Goal: Task Accomplishment & Management: Manage account settings

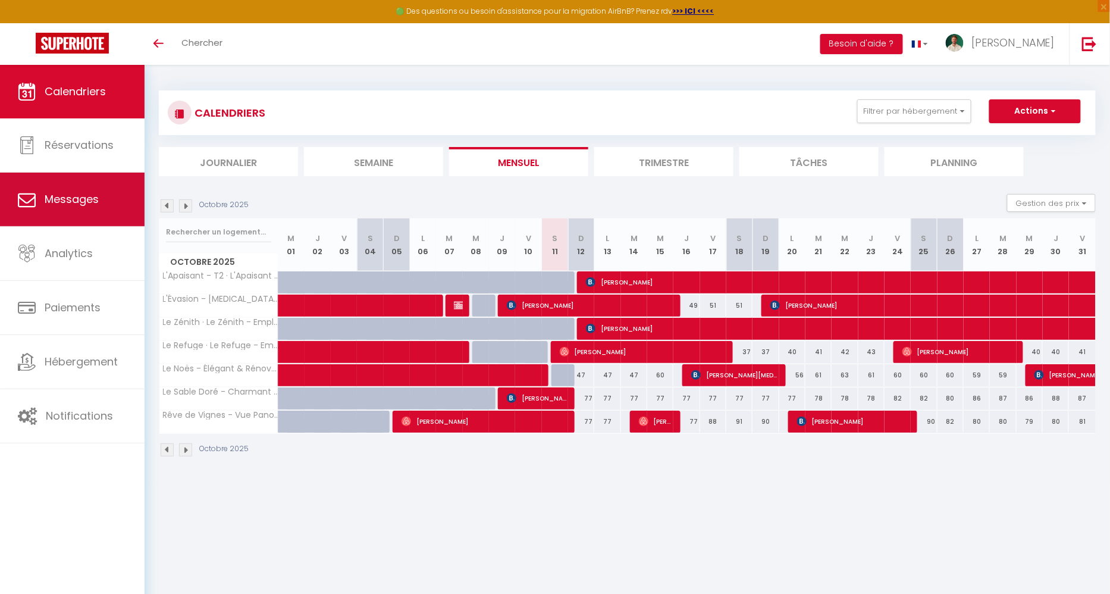
click at [96, 196] on span "Messages" at bounding box center [72, 199] width 54 height 15
select select "message"
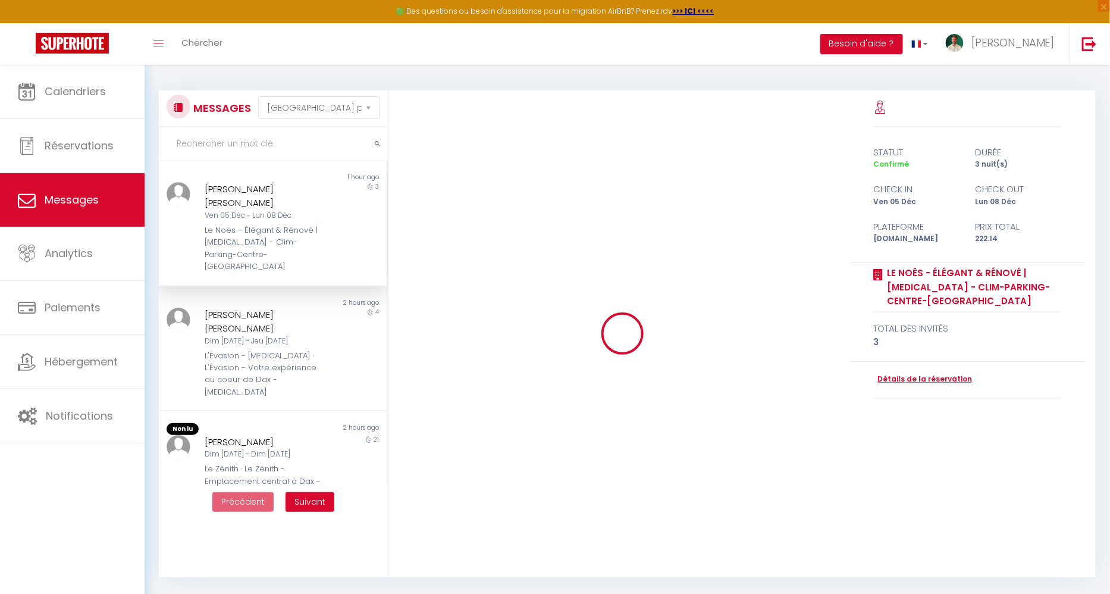
scroll to position [282, 0]
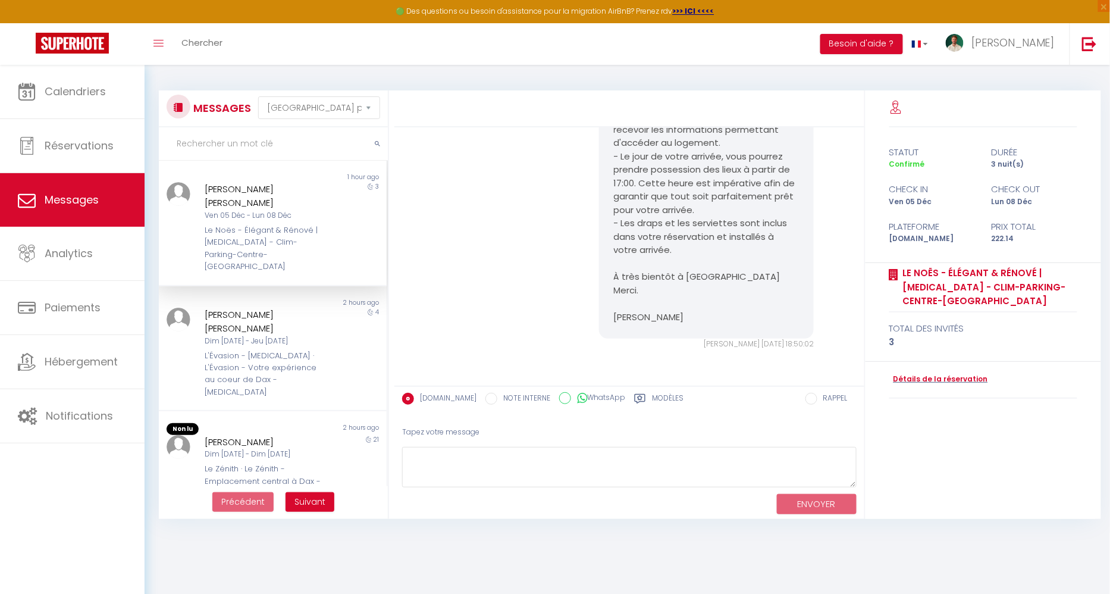
click at [302, 224] on div "Le Noës - Élégant & Rénové | [MEDICAL_DATA] - Clim-Parking-Centre-[GEOGRAPHIC_D…" at bounding box center [263, 248] width 117 height 49
click at [297, 335] on div "Dim [DATE] - Jeu [DATE]" at bounding box center [263, 340] width 117 height 11
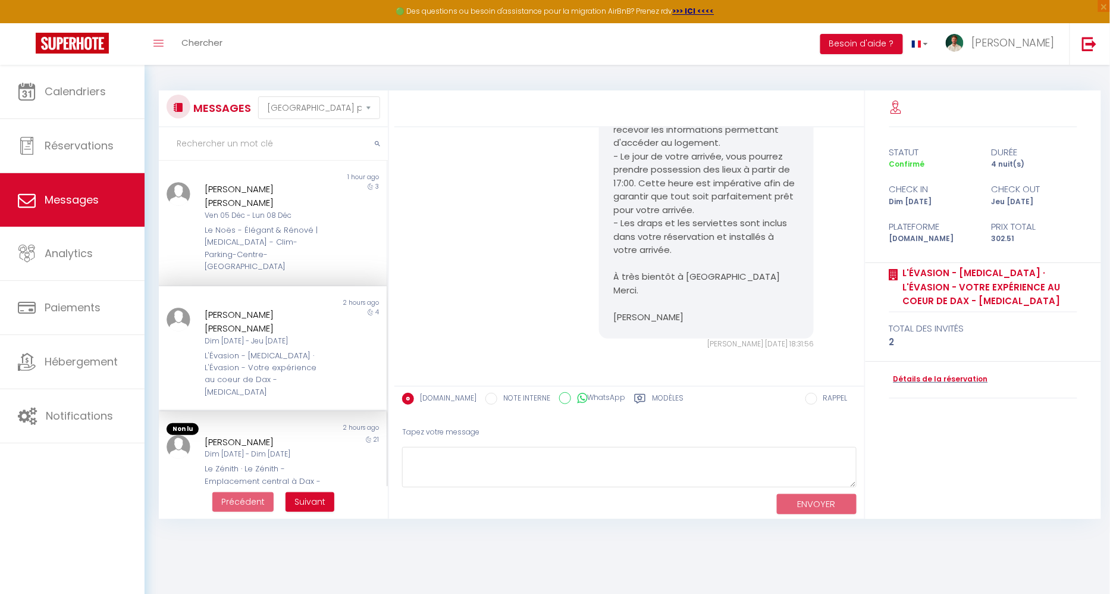
click at [294, 435] on div "[PERSON_NAME]" at bounding box center [263, 442] width 117 height 14
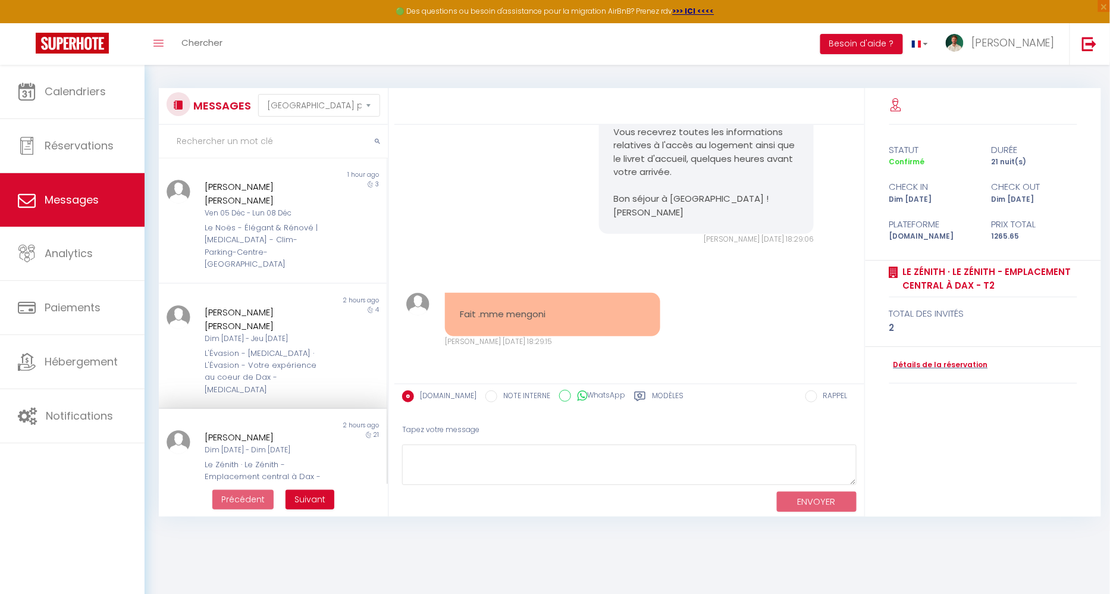
scroll to position [3015, 0]
click at [951, 369] on link "Détails de la réservation" at bounding box center [938, 364] width 99 height 11
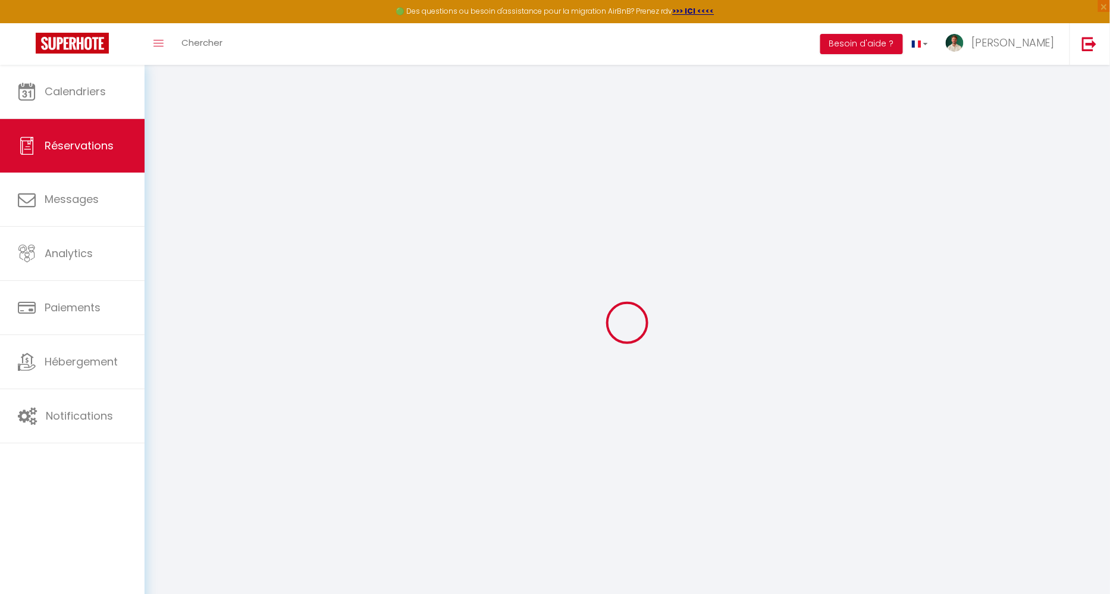
select select
checkbox input "false"
select select
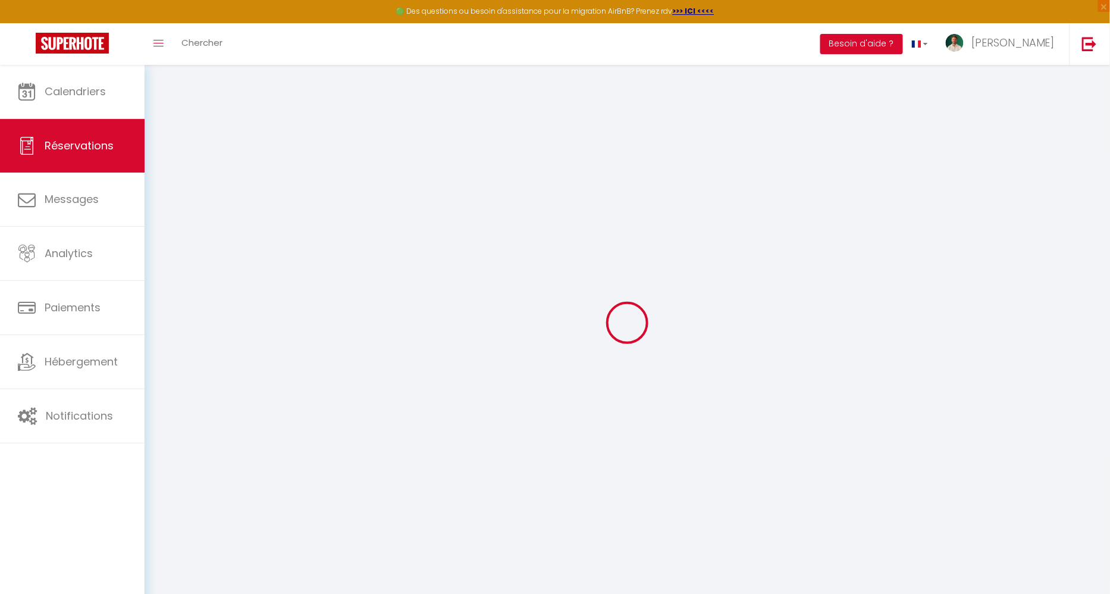
checkbox input "false"
type textarea "** THIS RESERVATION HAS BEEN PRE-PAID ** BOOKING NOTE : Payment charge is EUR 1…"
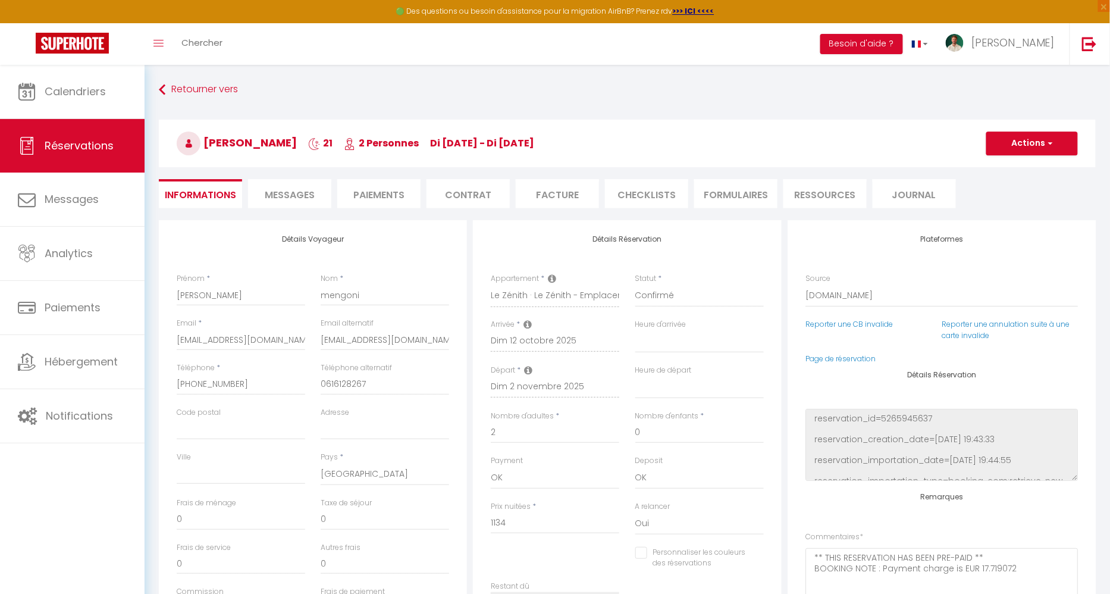
type input "50"
type input "81.65"
select select
checkbox input "false"
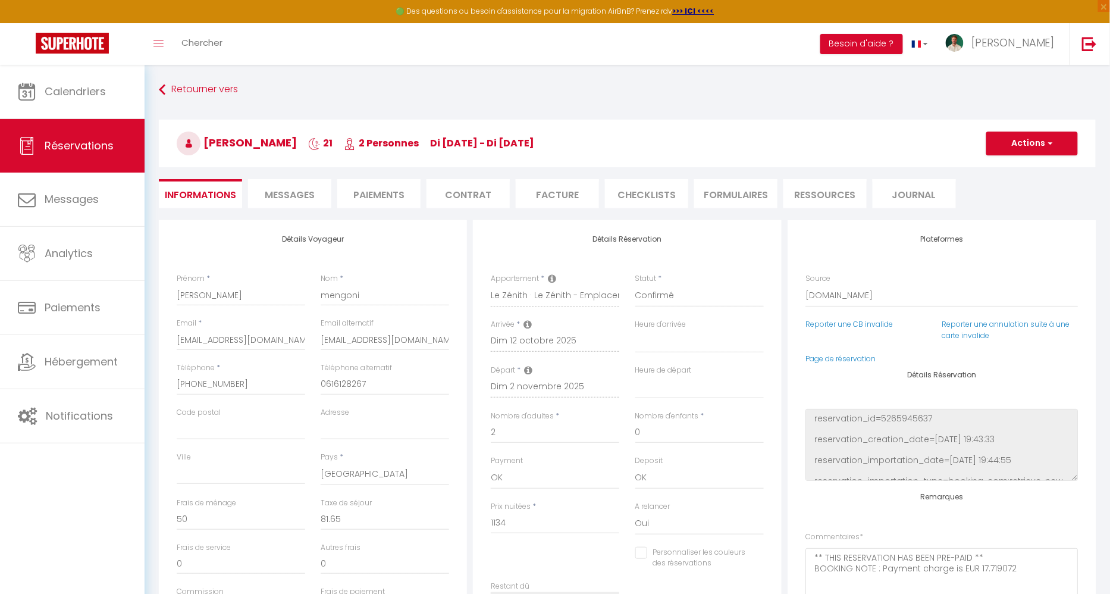
select select "17:00"
select select "10:00"
click at [299, 196] on span "Messages" at bounding box center [290, 195] width 50 height 14
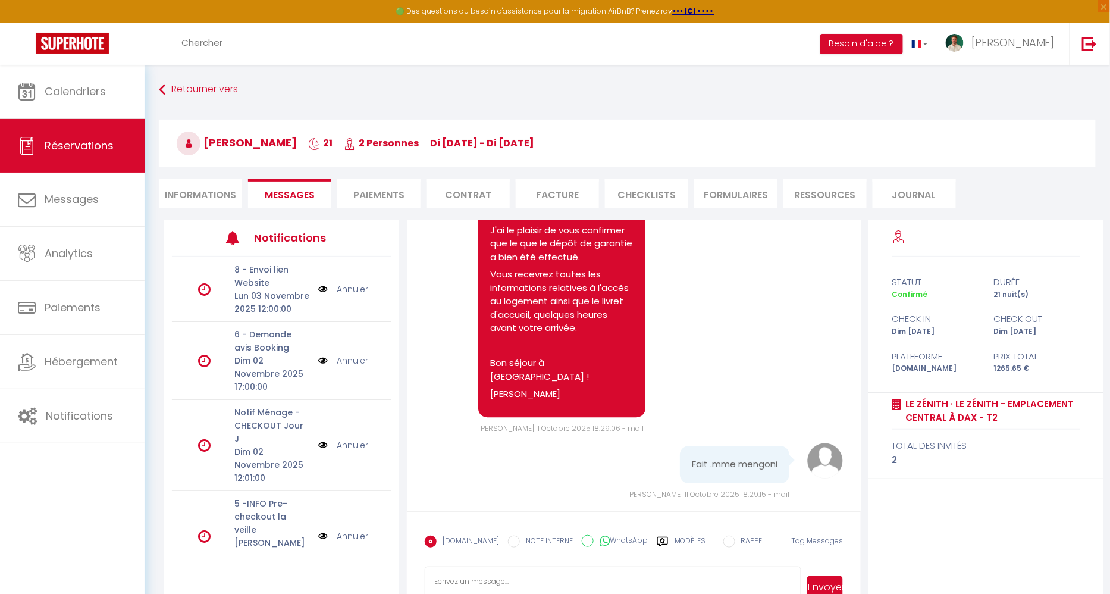
scroll to position [2887, 0]
